Goal: Contribute content: Contribute content

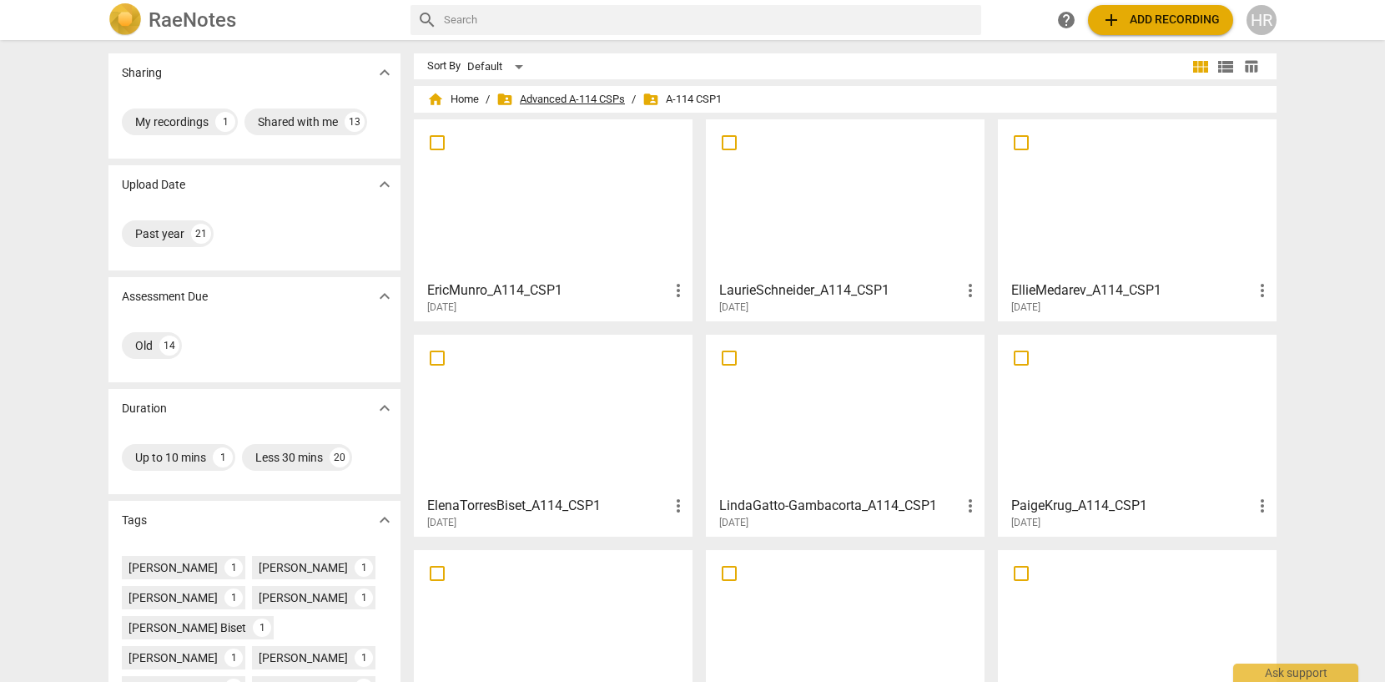
click at [593, 98] on span "folder_shared Advanced A-114 CSPs" at bounding box center [561, 99] width 129 height 17
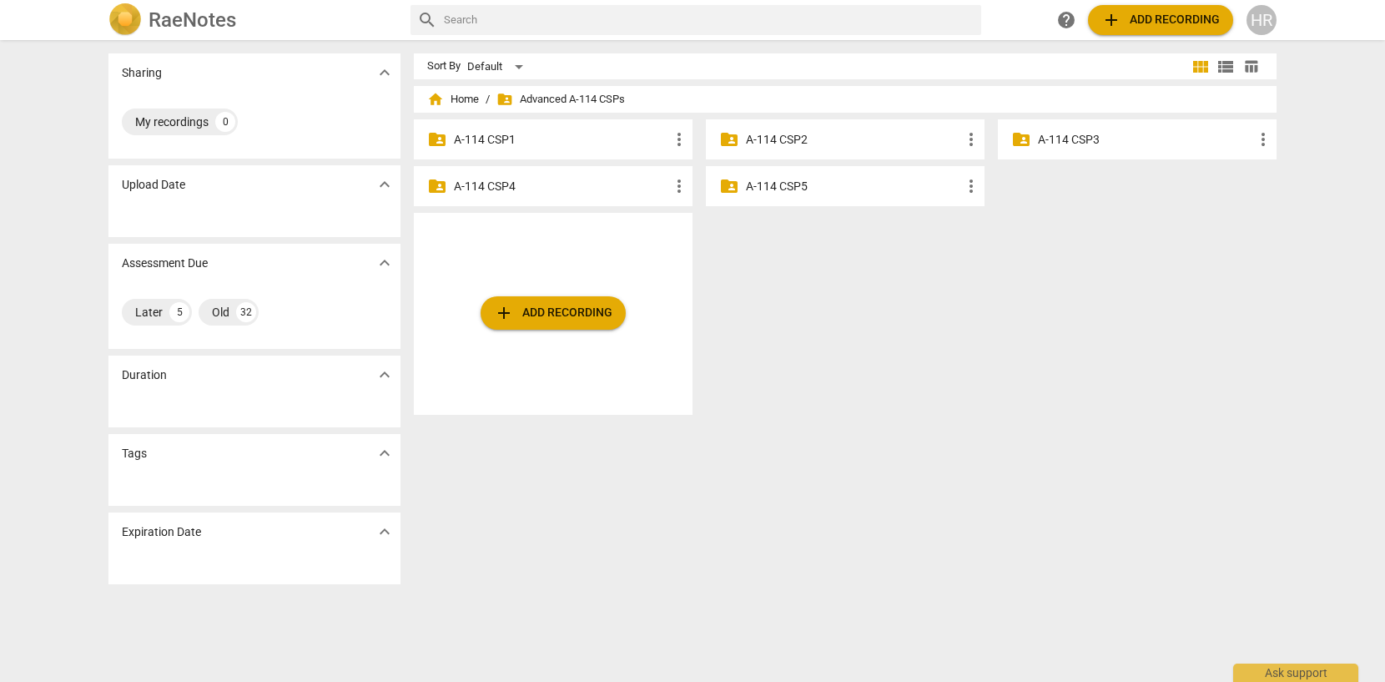
click at [1092, 139] on p "A-114 CSP3" at bounding box center [1145, 140] width 215 height 18
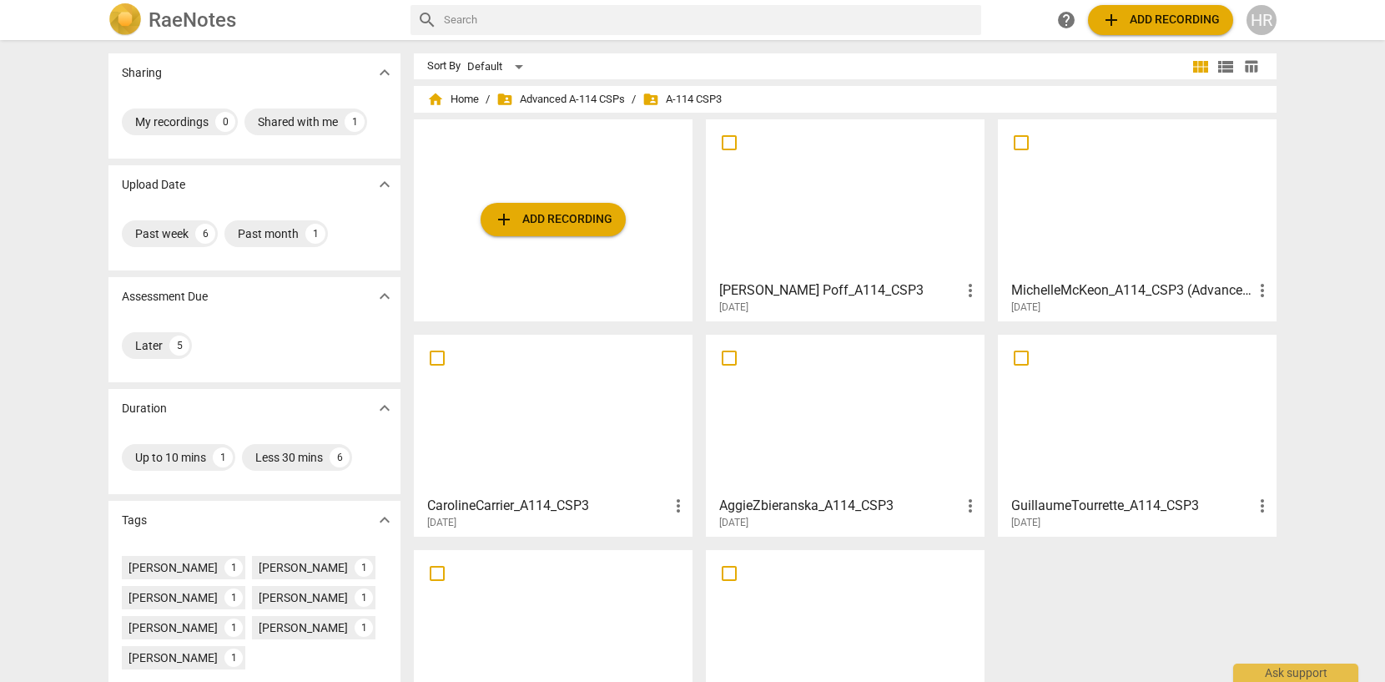
click at [552, 223] on span "add Add recording" at bounding box center [553, 219] width 119 height 20
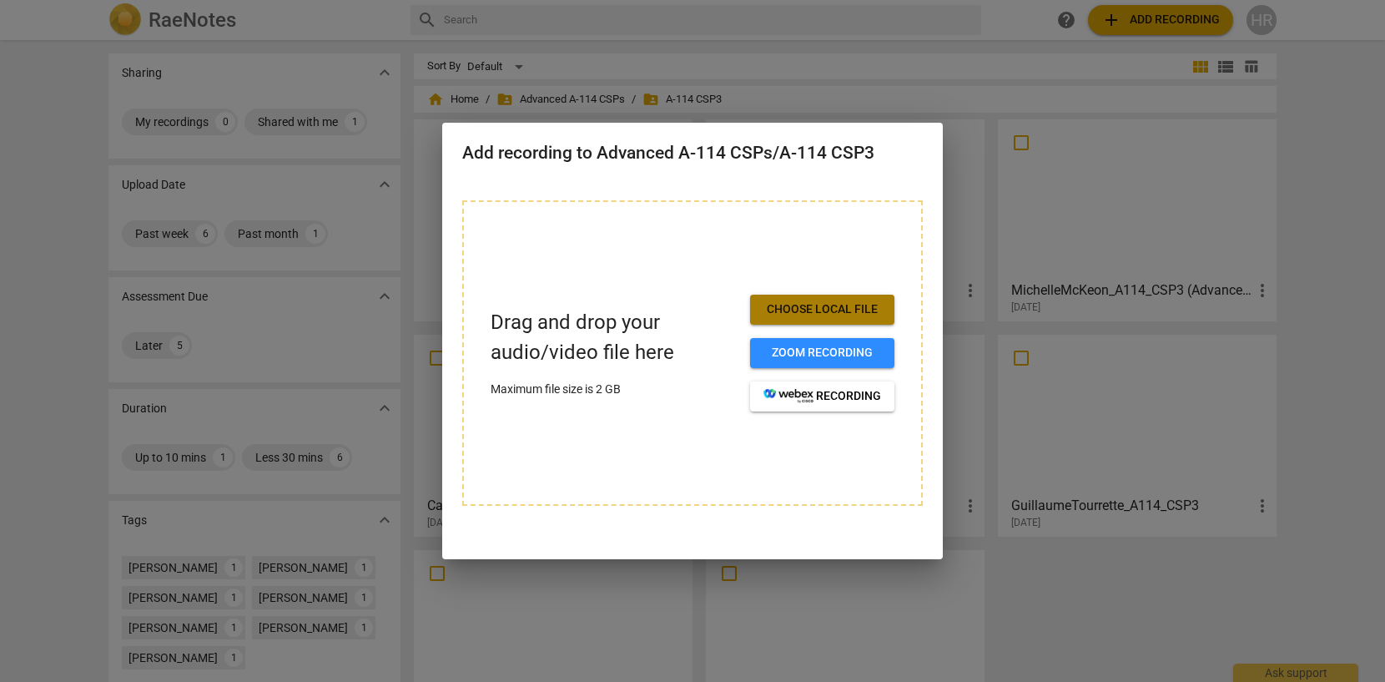
click at [812, 309] on span "Choose local file" at bounding box center [823, 309] width 118 height 17
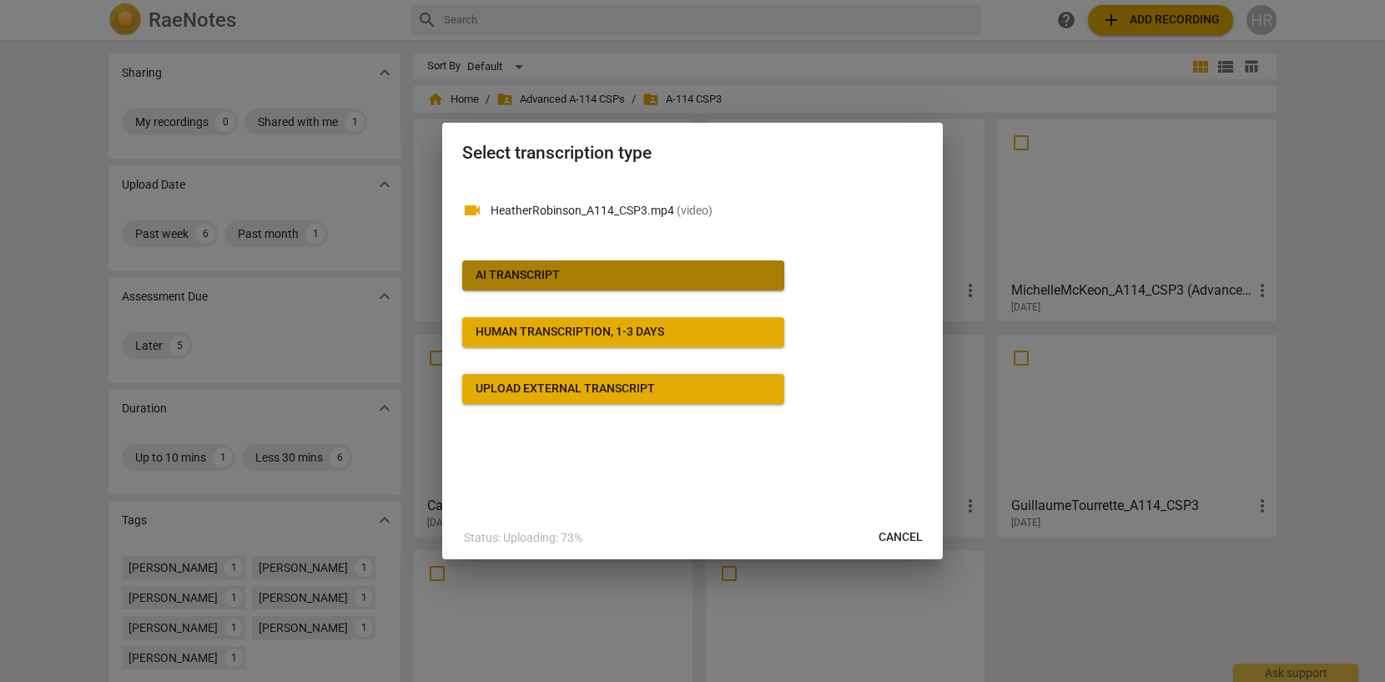
click at [548, 268] on div "AI Transcript" at bounding box center [518, 275] width 84 height 17
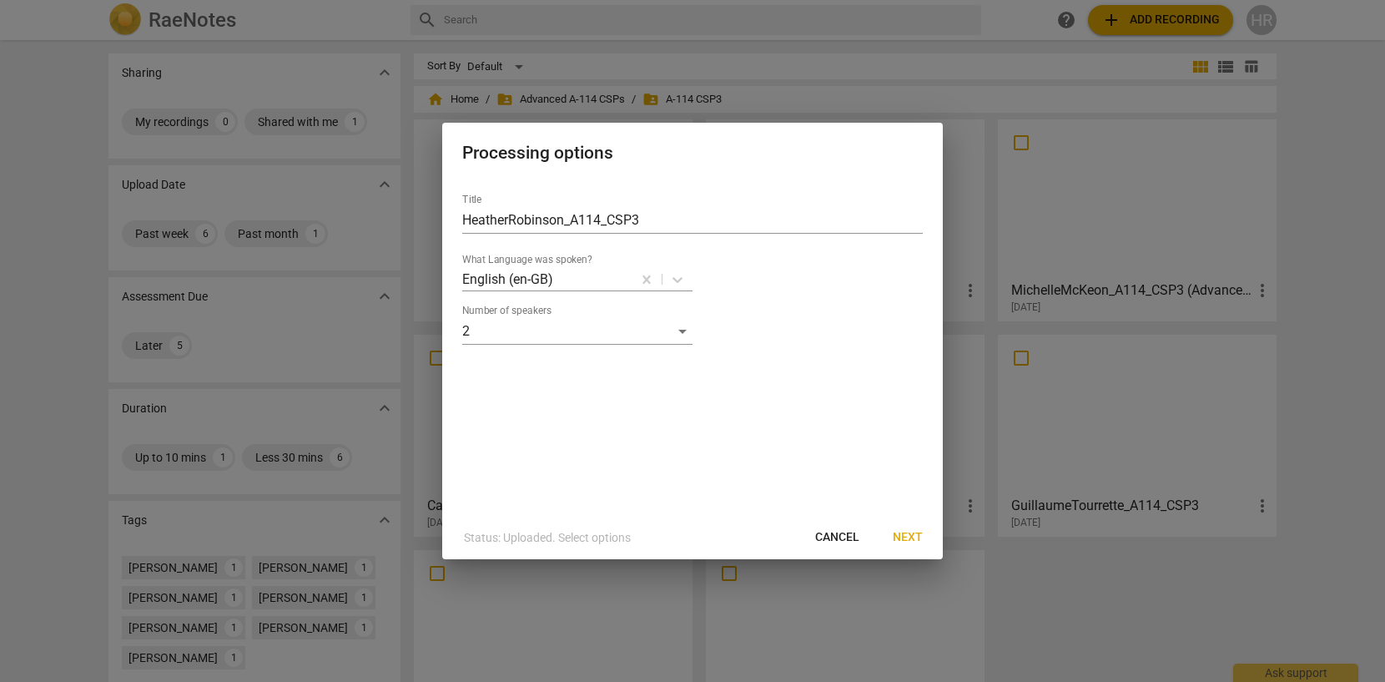
click at [911, 536] on span "Next" at bounding box center [908, 537] width 30 height 17
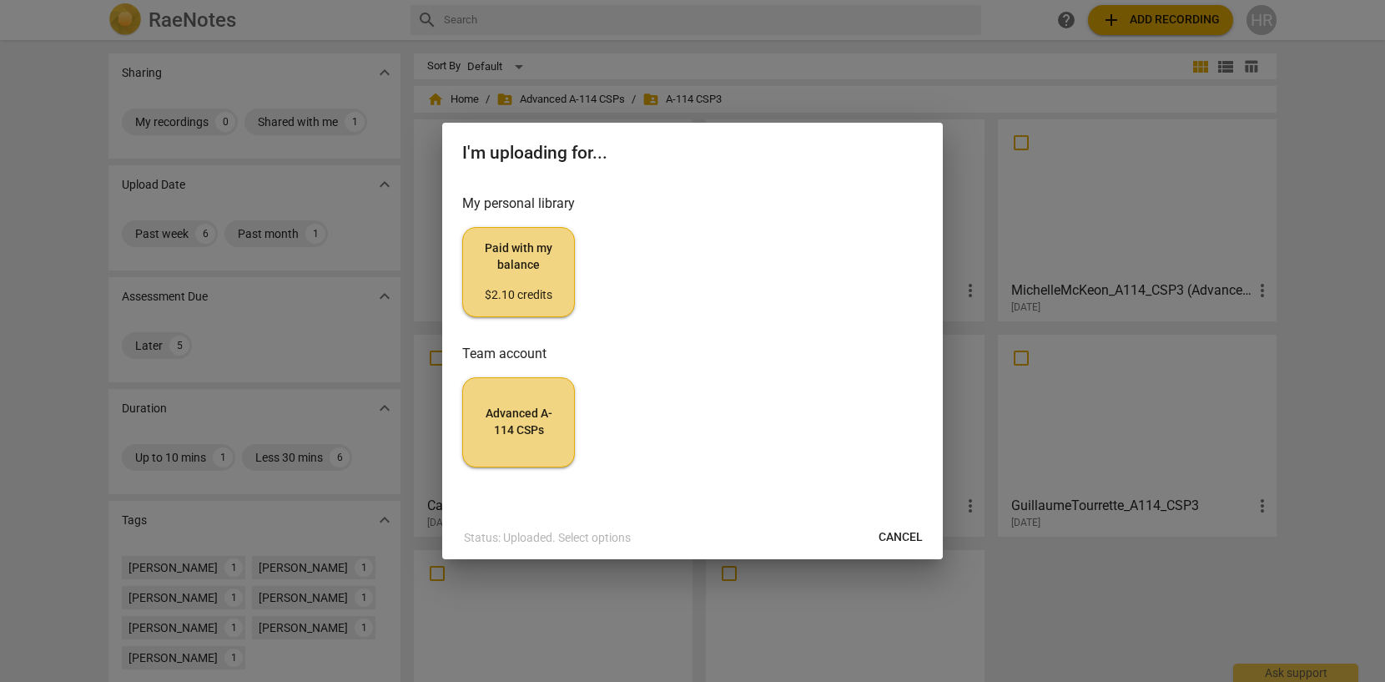
click at [514, 421] on span "Advanced A-114 CSPs" at bounding box center [519, 422] width 84 height 33
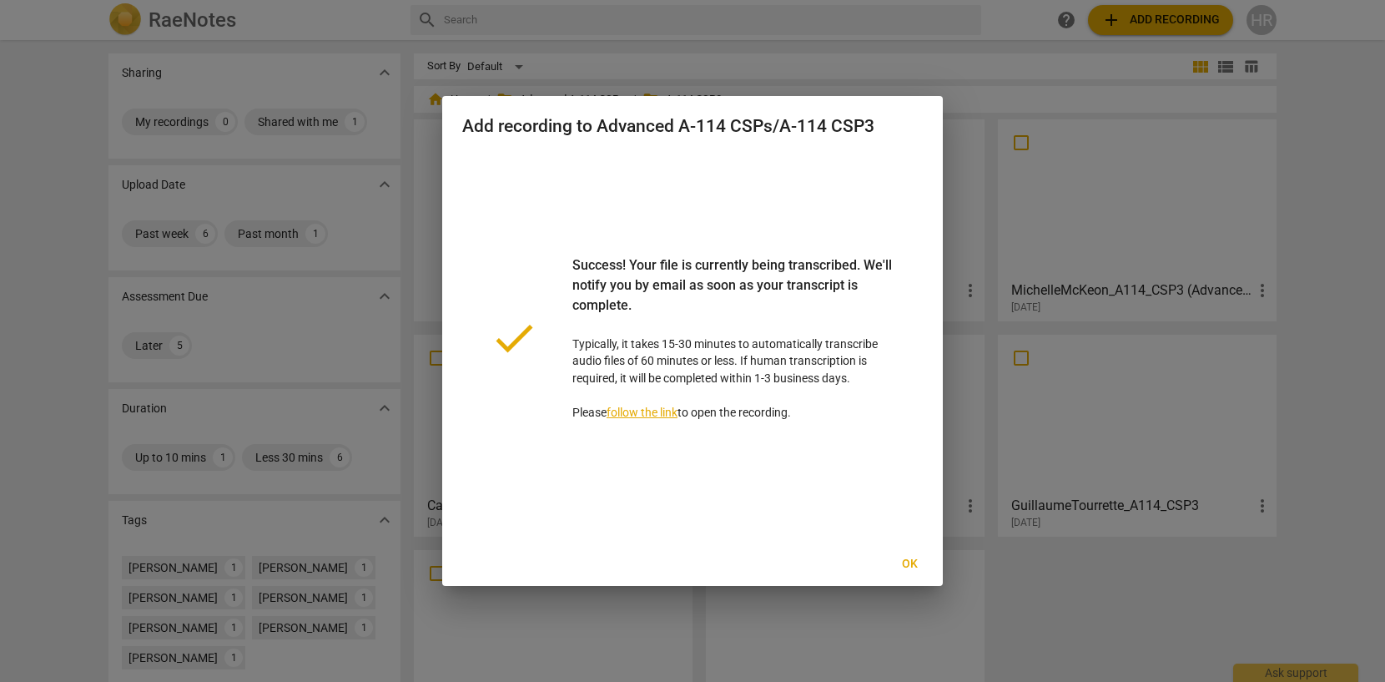
click at [638, 413] on link "follow the link" at bounding box center [642, 412] width 71 height 13
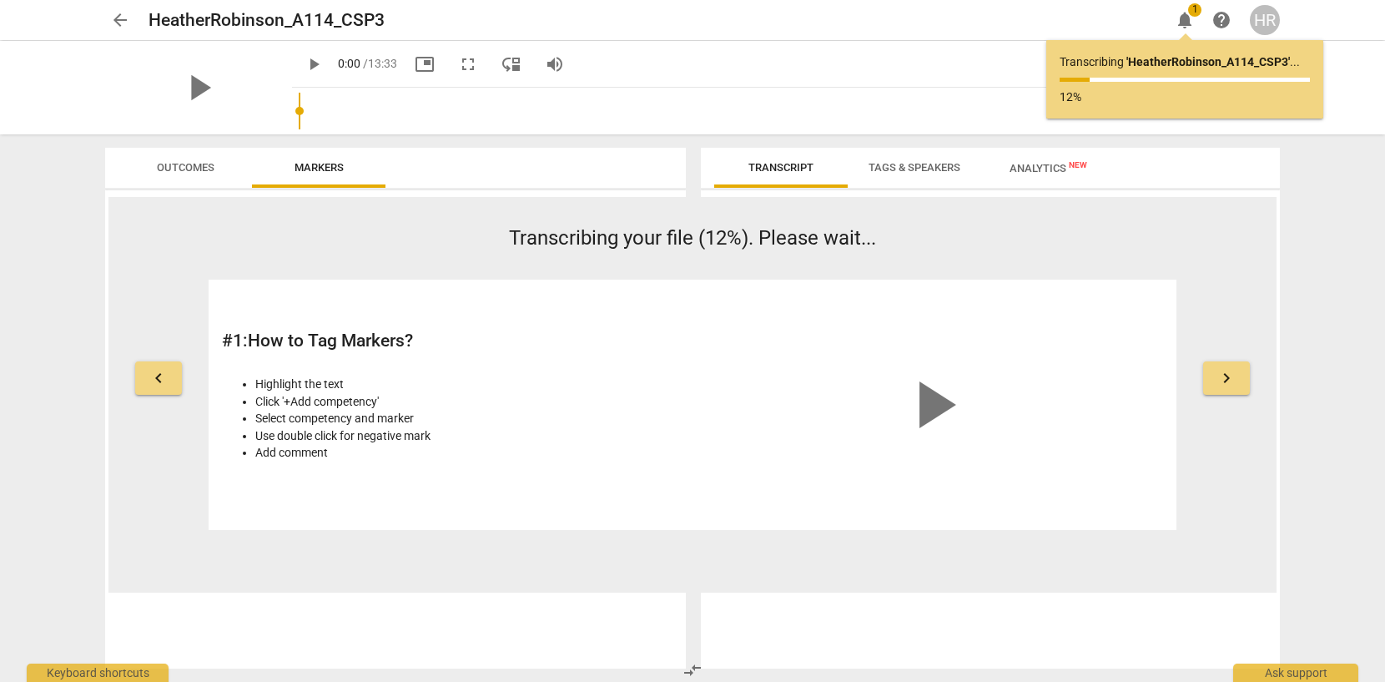
click at [926, 165] on span "Tags & Speakers" at bounding box center [915, 167] width 92 height 13
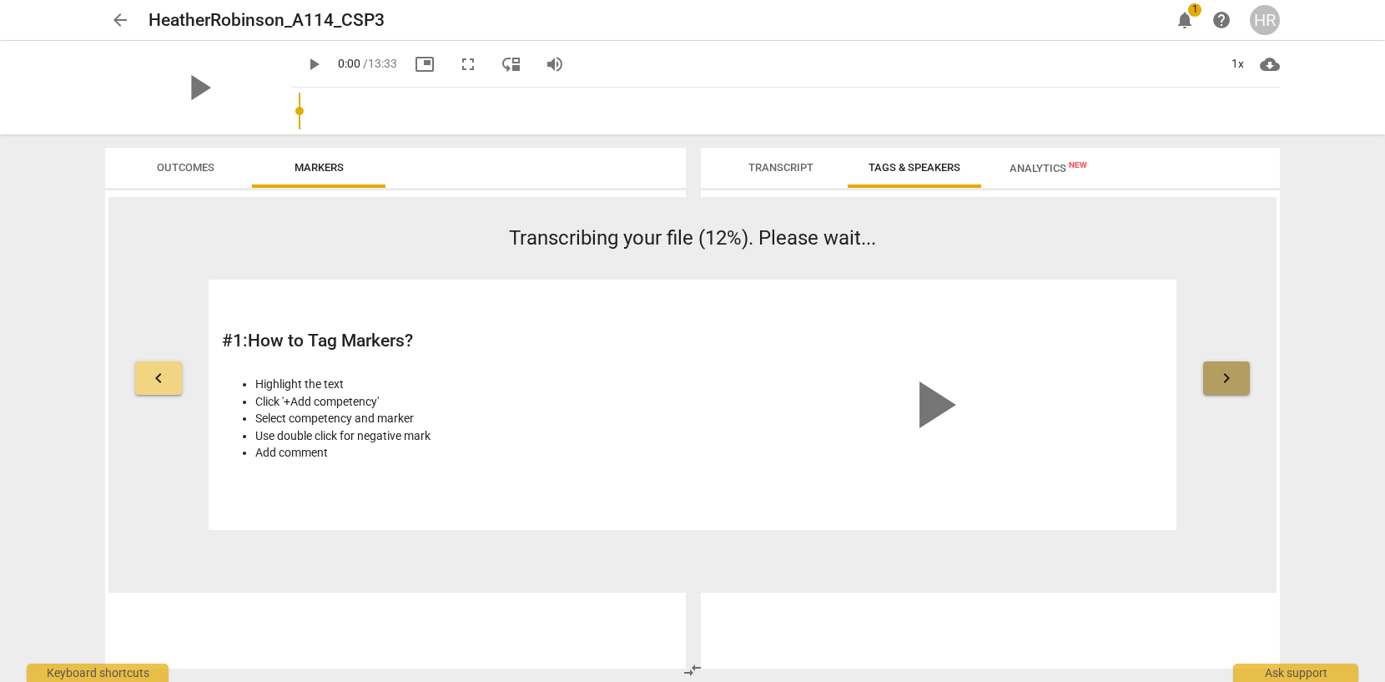
click at [1225, 384] on span "keyboard_arrow_right" at bounding box center [1227, 378] width 20 height 20
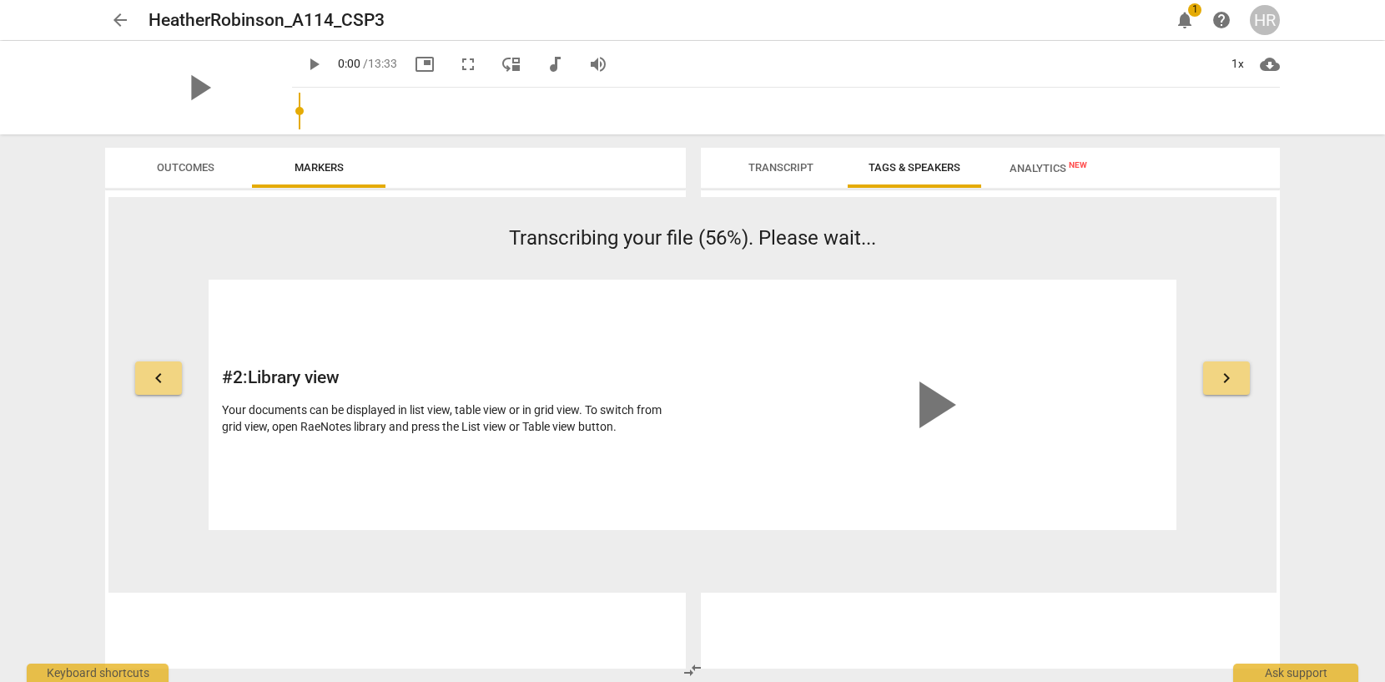
click at [1225, 384] on span "keyboard_arrow_right" at bounding box center [1227, 378] width 20 height 20
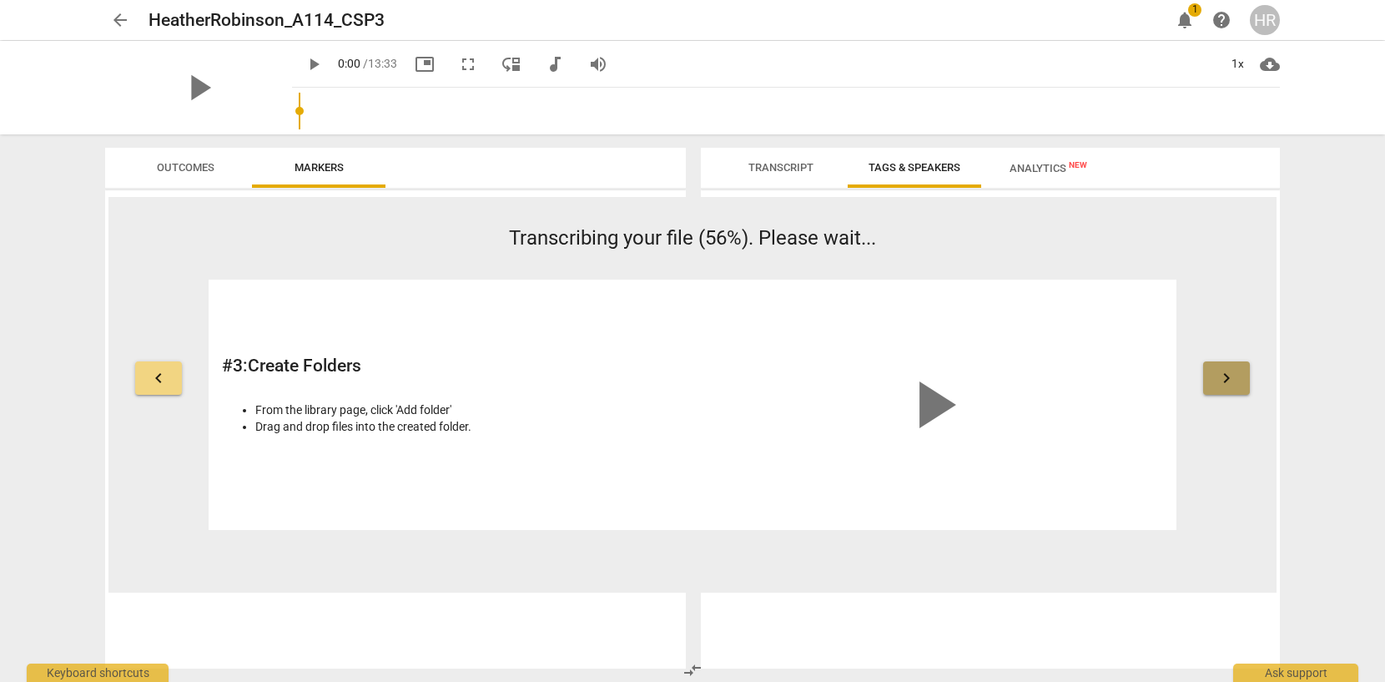
click at [1225, 384] on span "keyboard_arrow_right" at bounding box center [1227, 378] width 20 height 20
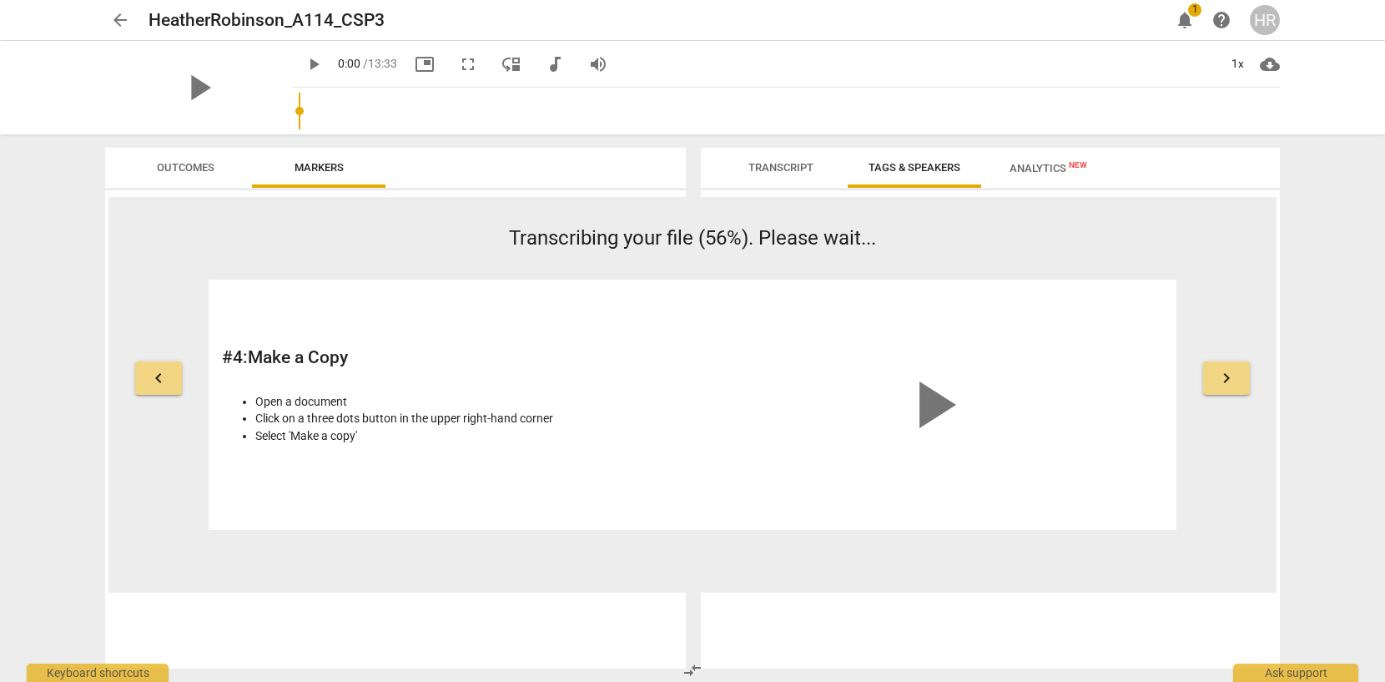
click at [1225, 384] on span "keyboard_arrow_right" at bounding box center [1227, 378] width 20 height 20
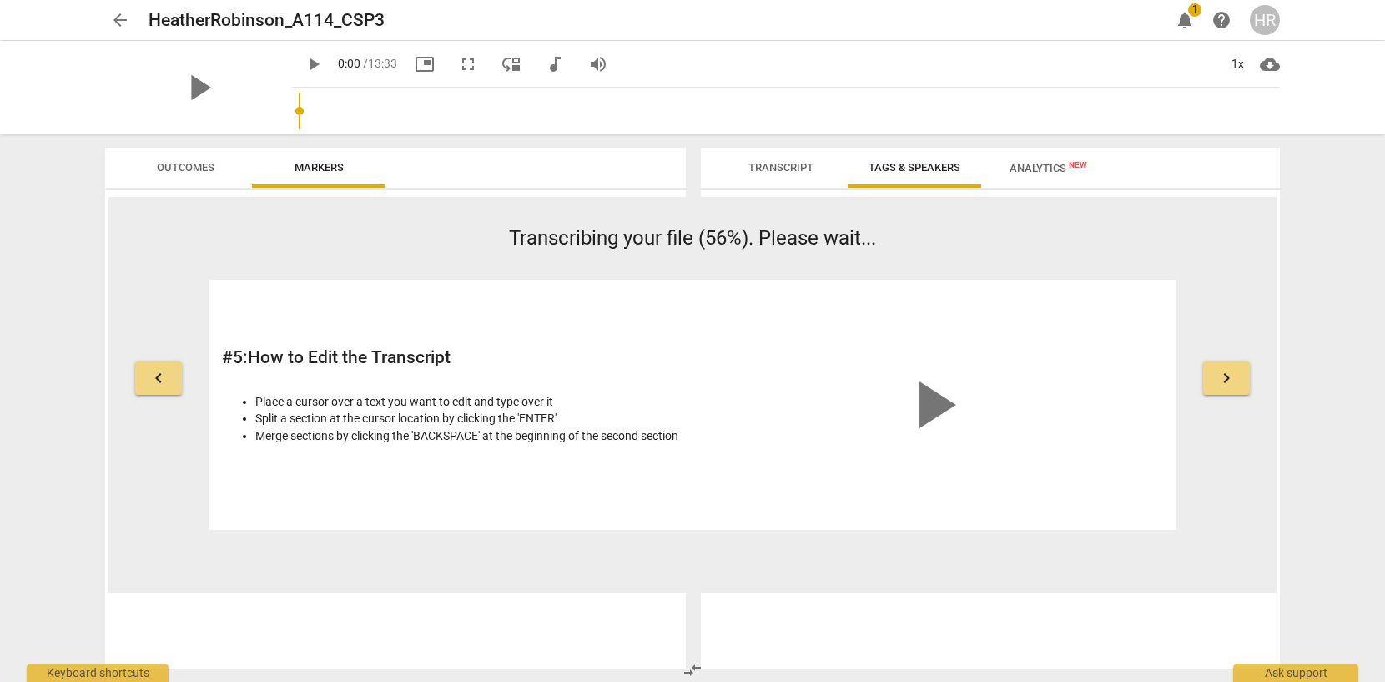
click at [1225, 384] on span "keyboard_arrow_right" at bounding box center [1227, 378] width 20 height 20
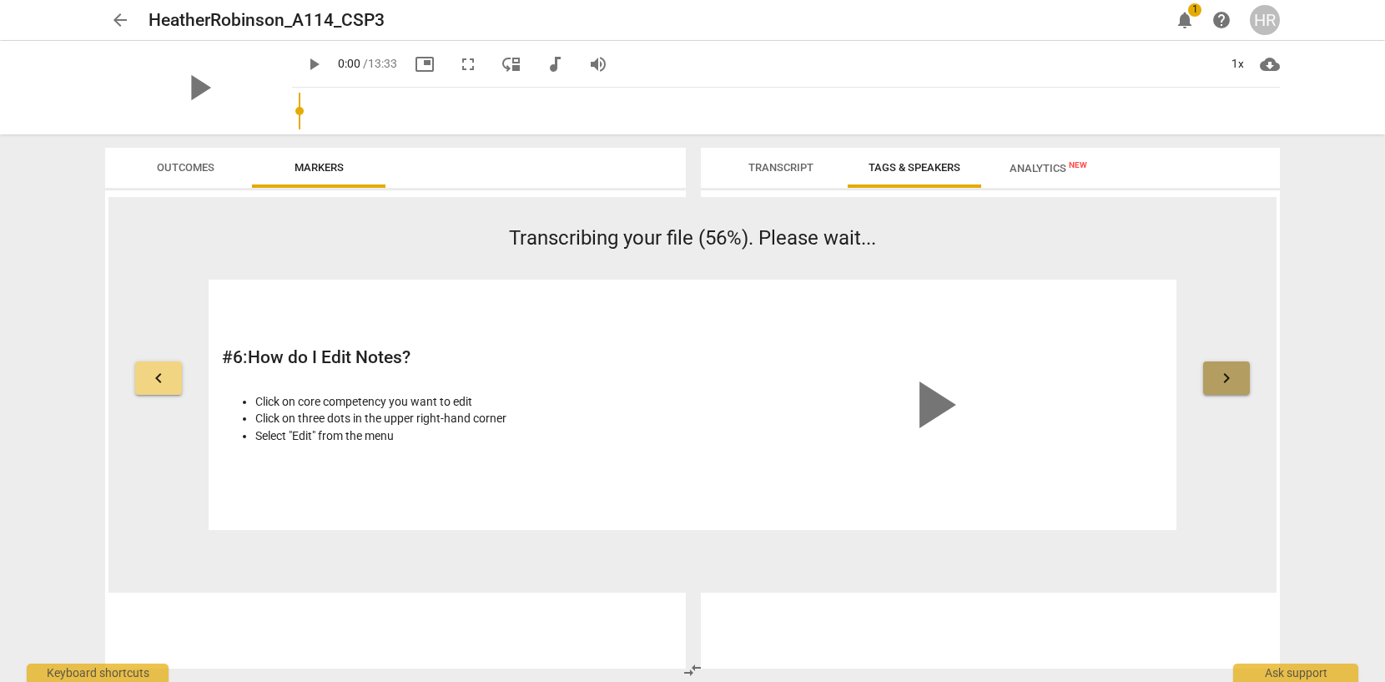
click at [1225, 384] on span "keyboard_arrow_right" at bounding box center [1227, 378] width 20 height 20
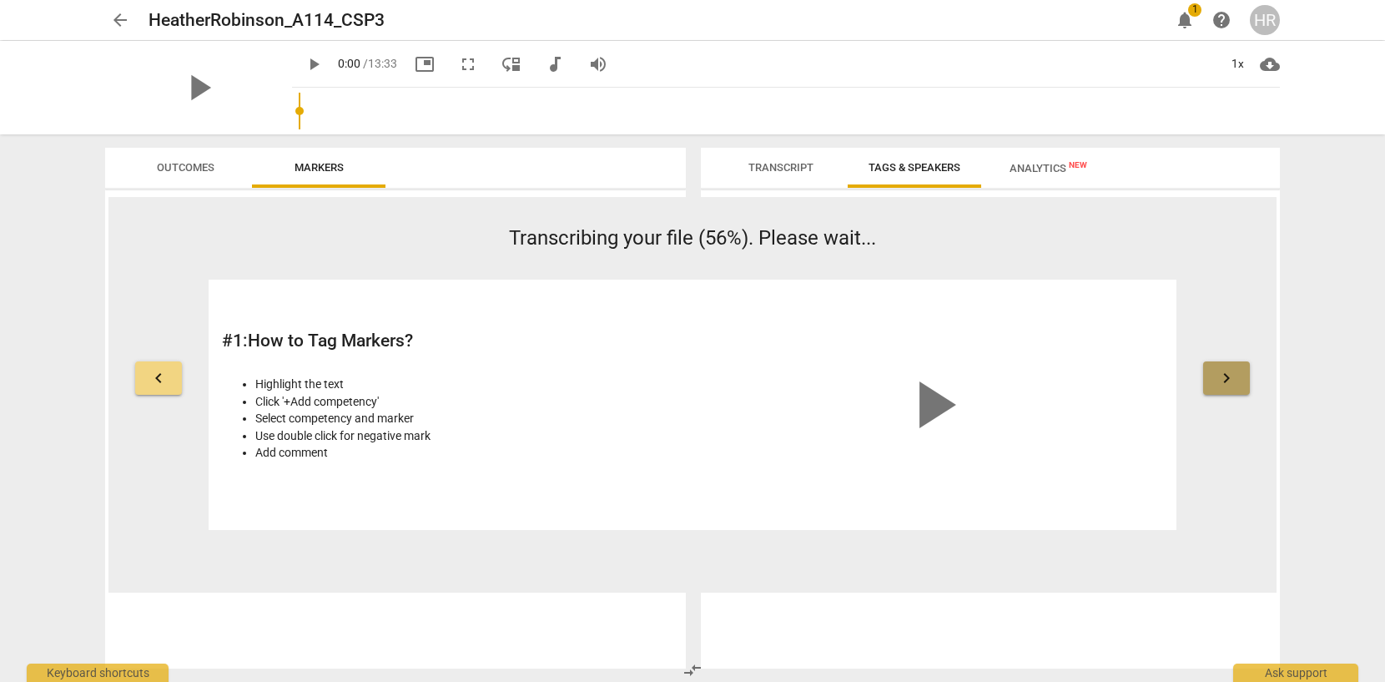
click at [1225, 384] on span "keyboard_arrow_right" at bounding box center [1227, 378] width 20 height 20
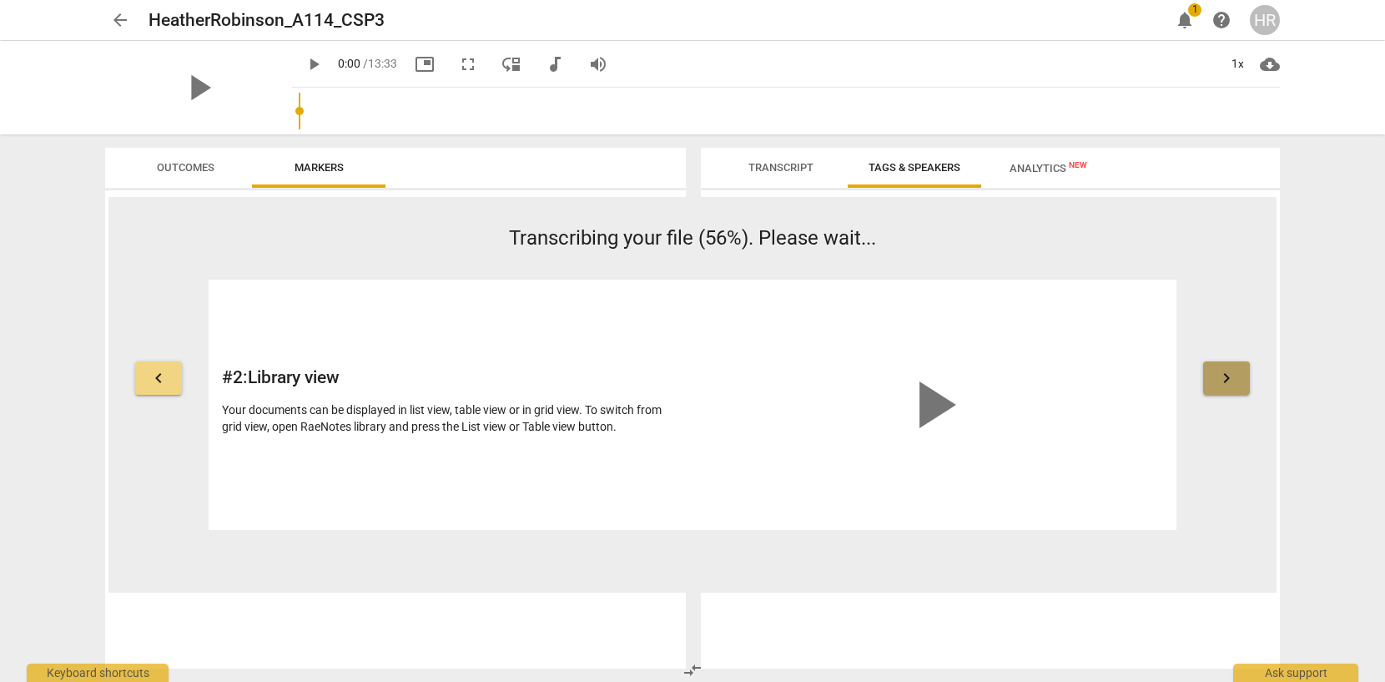
click at [1225, 384] on span "keyboard_arrow_right" at bounding box center [1227, 378] width 20 height 20
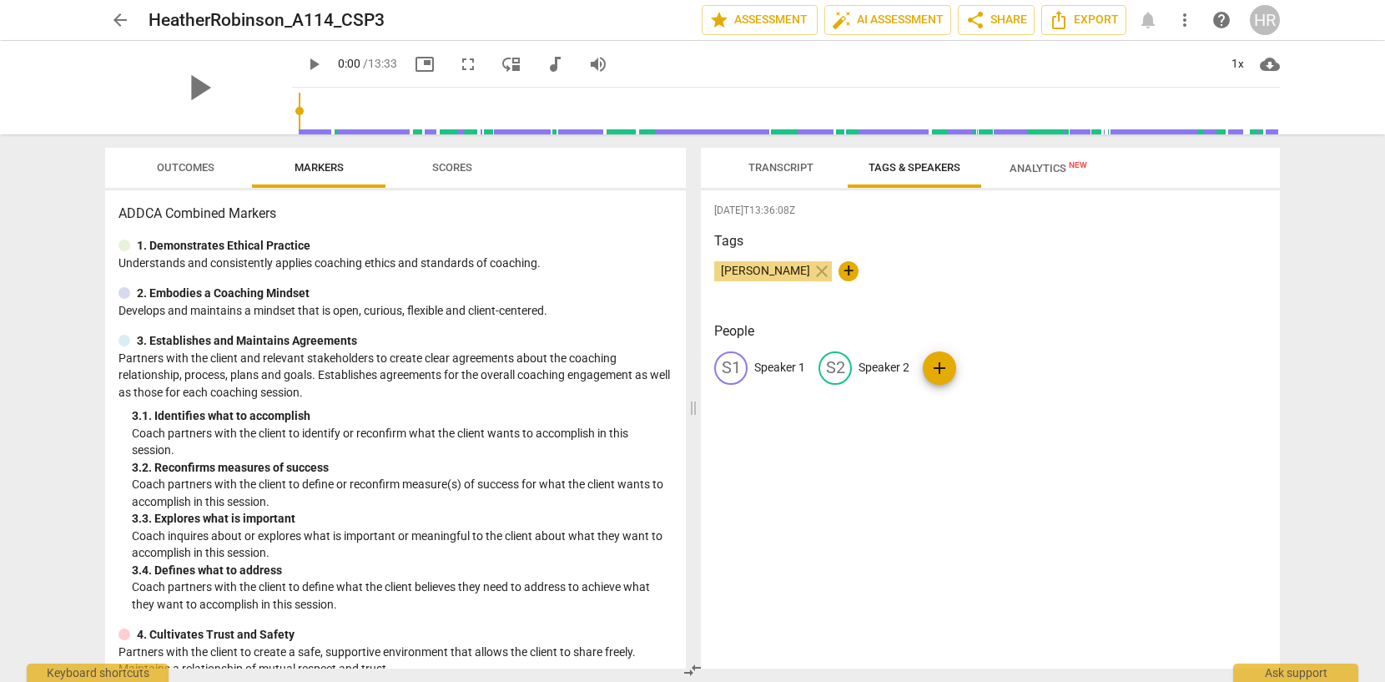
click at [754, 172] on span "Transcript" at bounding box center [781, 167] width 65 height 13
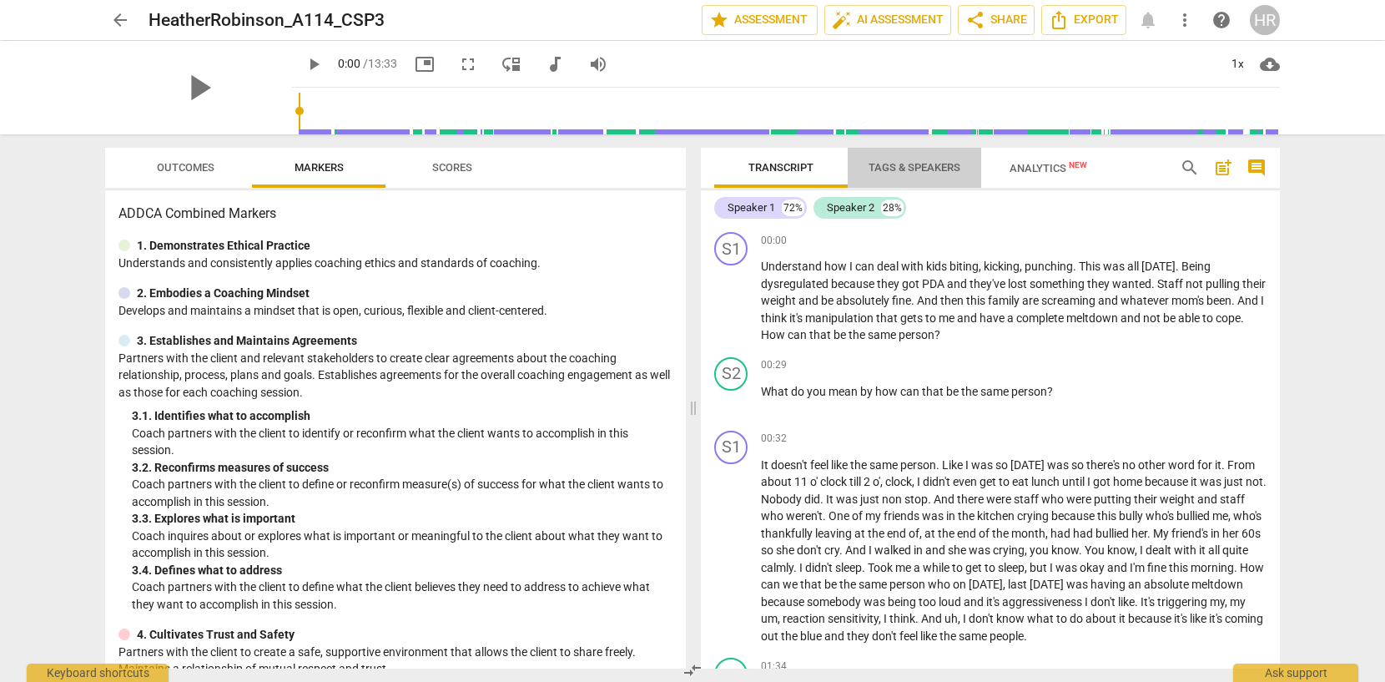
click at [895, 165] on span "Tags & Speakers" at bounding box center [915, 167] width 92 height 13
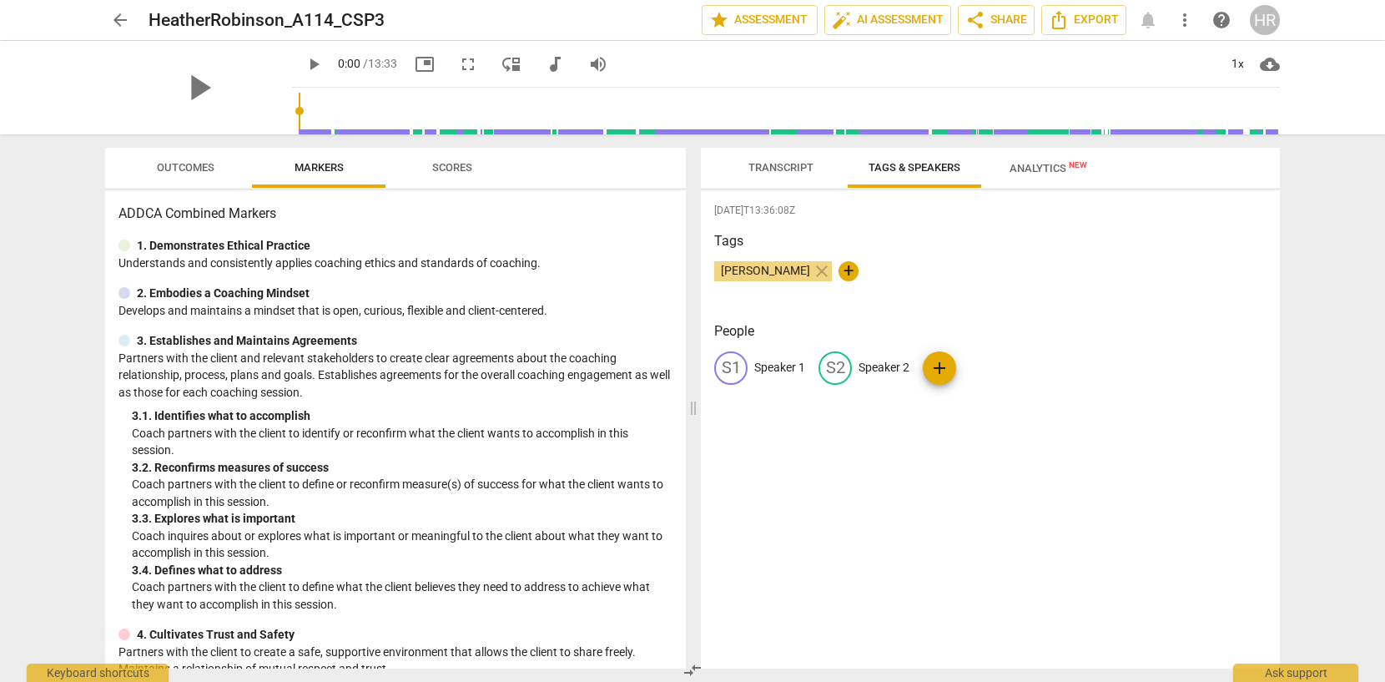
click at [887, 370] on p "Speaker 2" at bounding box center [884, 368] width 51 height 18
type input "Coach [PERSON_NAME]"
click at [773, 366] on p "Speaker 1" at bounding box center [779, 368] width 51 height 18
type input "Client"
click at [796, 169] on span "Transcript" at bounding box center [781, 167] width 65 height 13
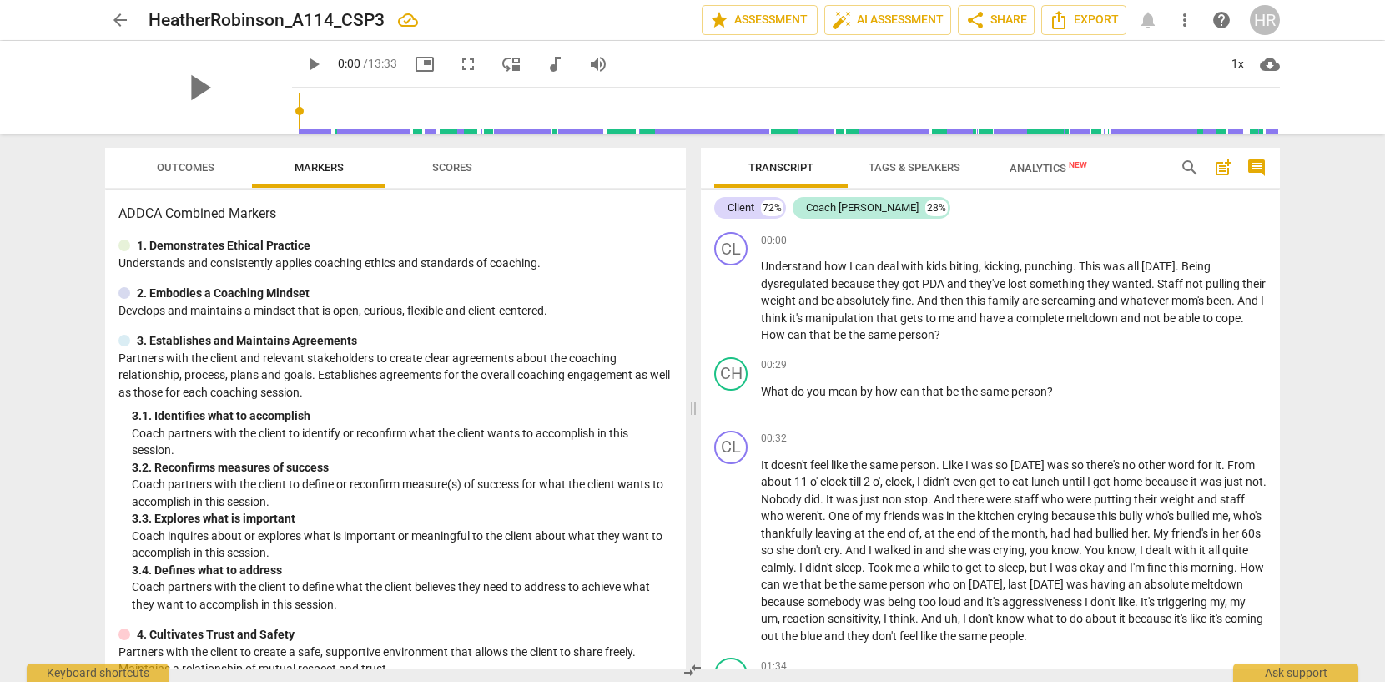
click at [1227, 164] on span "post_add" at bounding box center [1223, 168] width 20 height 20
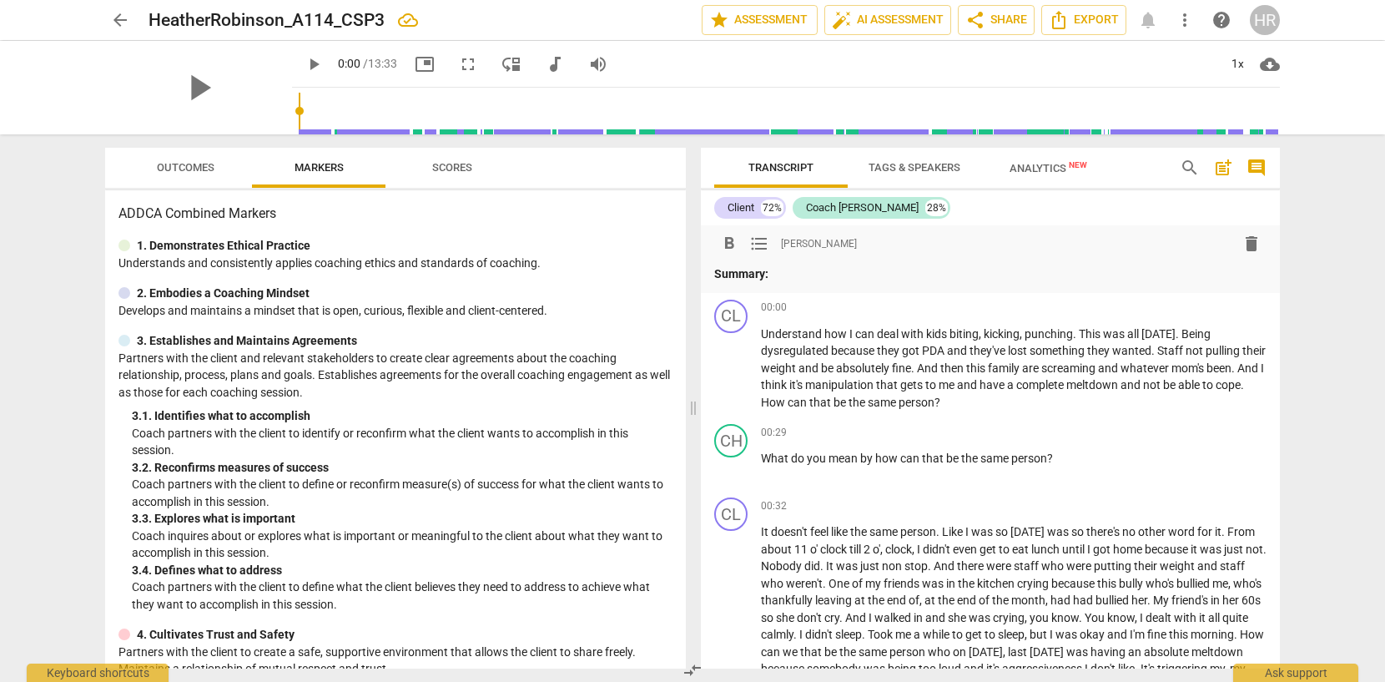
click at [781, 278] on p "Summary:" at bounding box center [990, 274] width 552 height 18
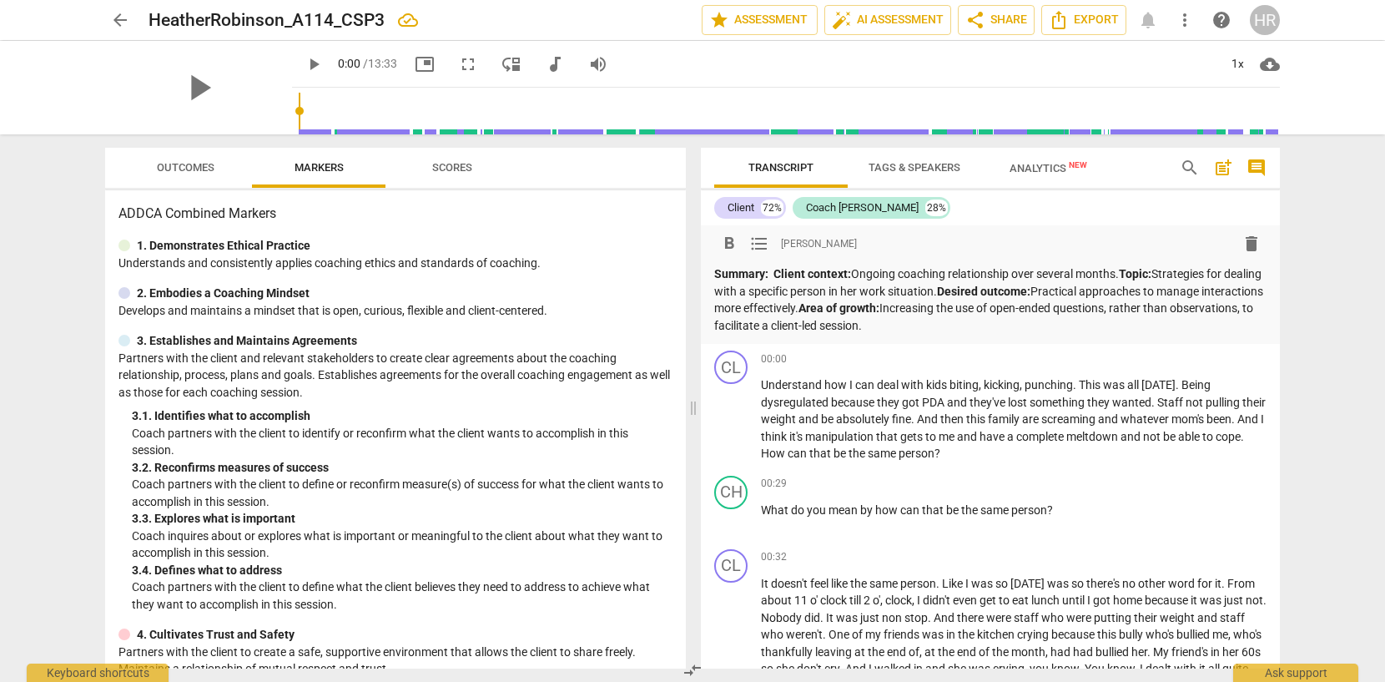
click at [779, 328] on p "Summary: Client context: Ongoing coaching relationship over several months. Top…" at bounding box center [990, 299] width 552 height 68
click at [1007, 325] on p "Summary: Client context: Ongoing coaching relationship over several months. Top…" at bounding box center [990, 299] width 552 height 68
click at [866, 311] on strong "Area of growth:" at bounding box center [839, 307] width 81 height 13
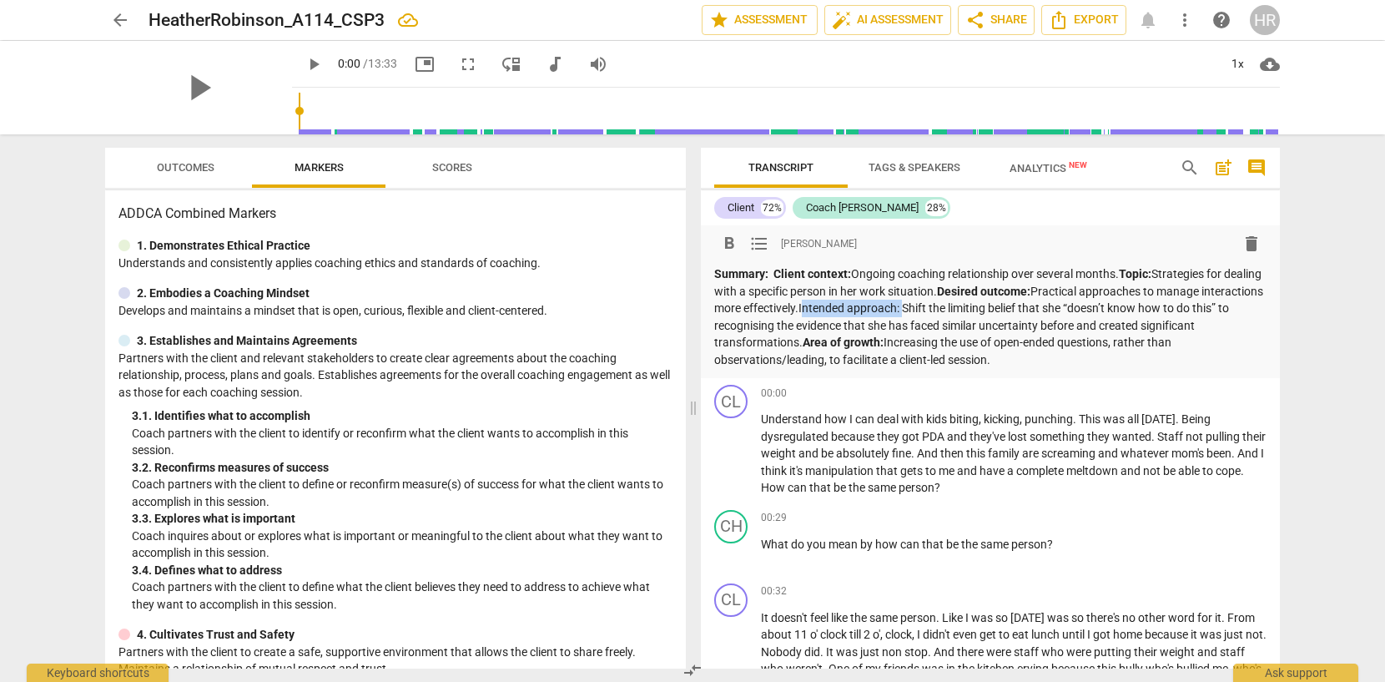
drag, startPoint x: 964, startPoint y: 308, endPoint x: 865, endPoint y: 305, distance: 98.5
click at [865, 305] on p "Summary: Client context: Ongoing coaching relationship over several months. Top…" at bounding box center [990, 316] width 552 height 103
click at [731, 247] on span "format_bold" at bounding box center [729, 244] width 20 height 20
click at [1036, 363] on p "Summary: Client context: Ongoing coaching relationship over several months. Top…" at bounding box center [990, 316] width 552 height 103
click at [514, 225] on div "ADDCA Combined Markers 1. Demonstrates Ethical Practice Understands and consist…" at bounding box center [395, 429] width 581 height 478
